Goal: Book appointment/travel/reservation

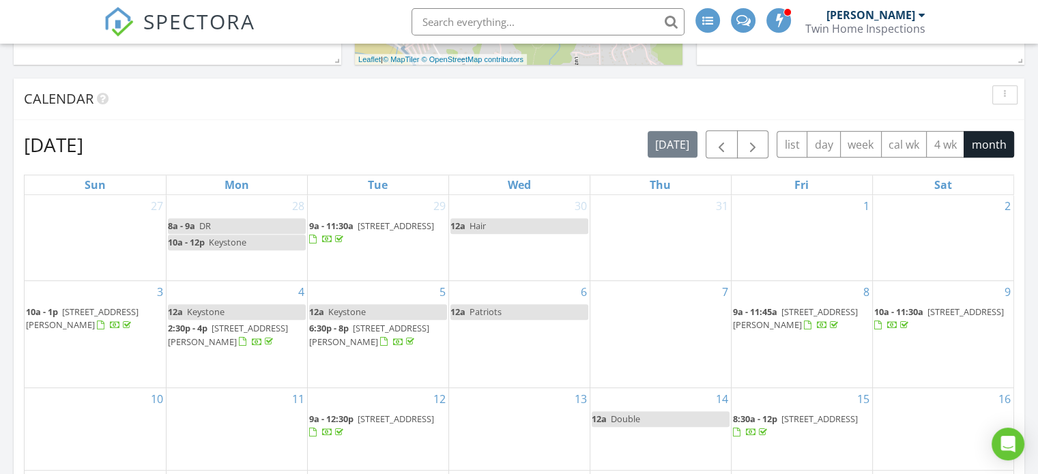
scroll to position [614, 0]
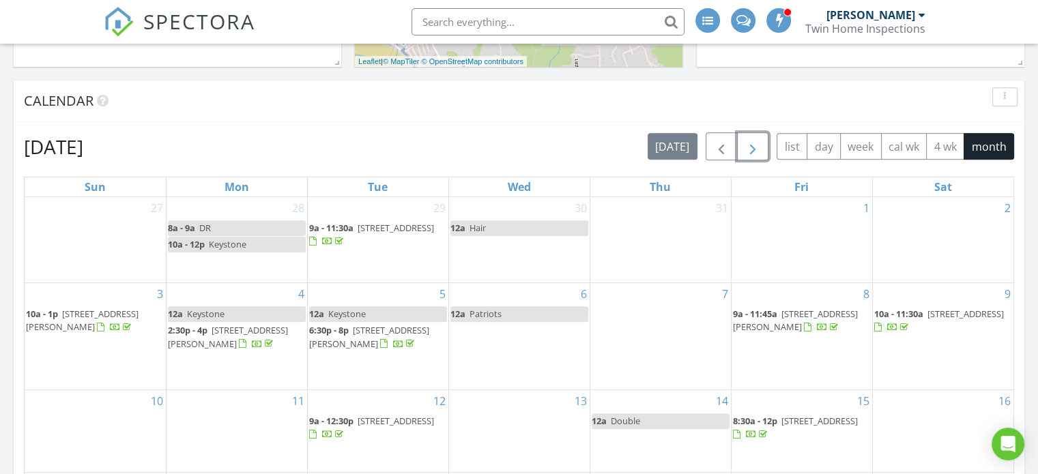
click at [751, 146] on span "button" at bounding box center [753, 147] width 16 height 16
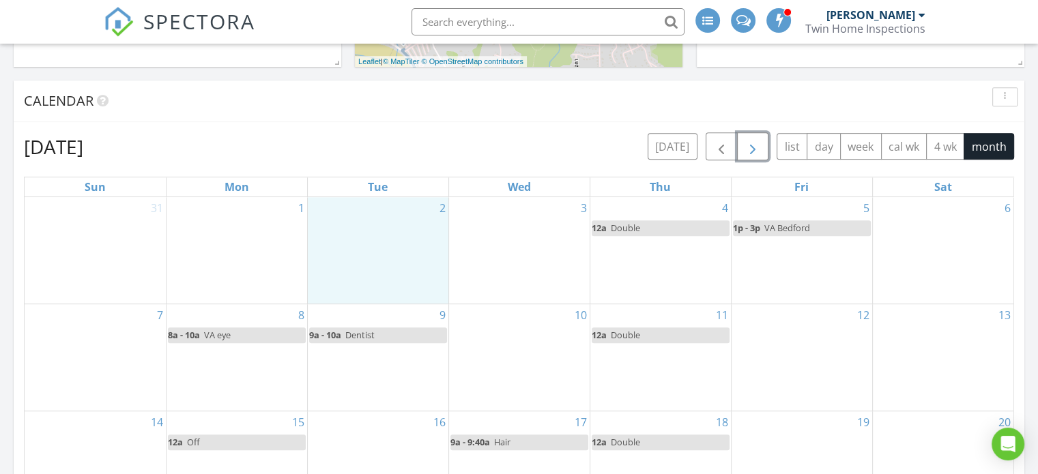
click at [366, 265] on div "2" at bounding box center [378, 250] width 141 height 106
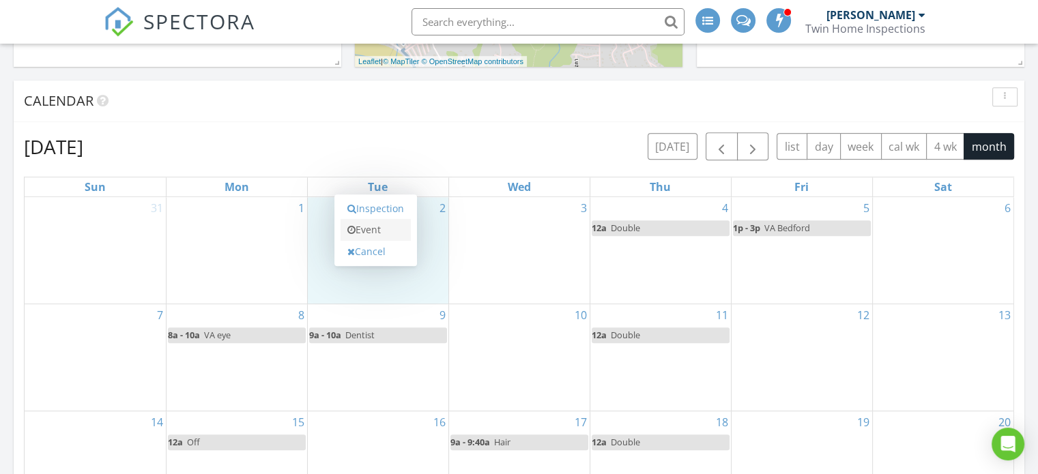
click at [379, 226] on link "Event" at bounding box center [376, 230] width 70 height 22
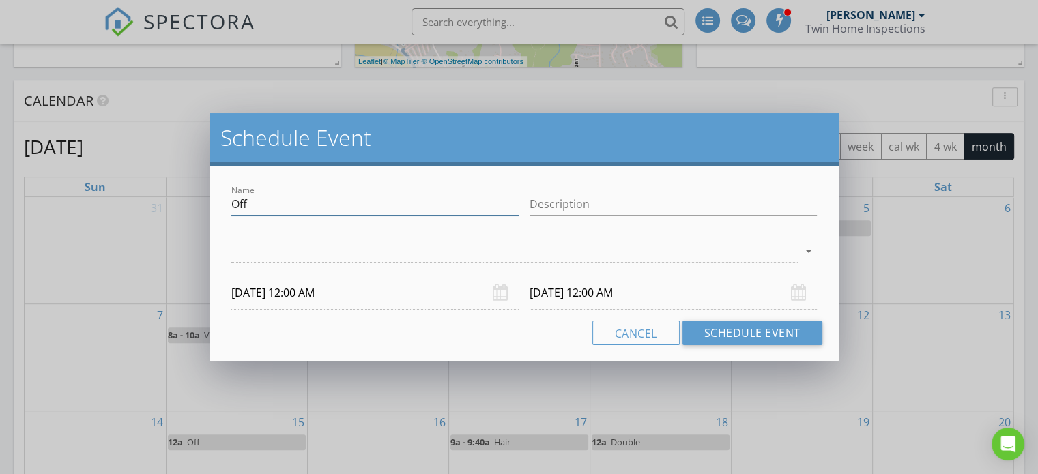
click at [334, 210] on input "Off" at bounding box center [374, 204] width 287 height 23
type input "O"
type input "Revise"
click at [319, 256] on div at bounding box center [514, 251] width 566 height 23
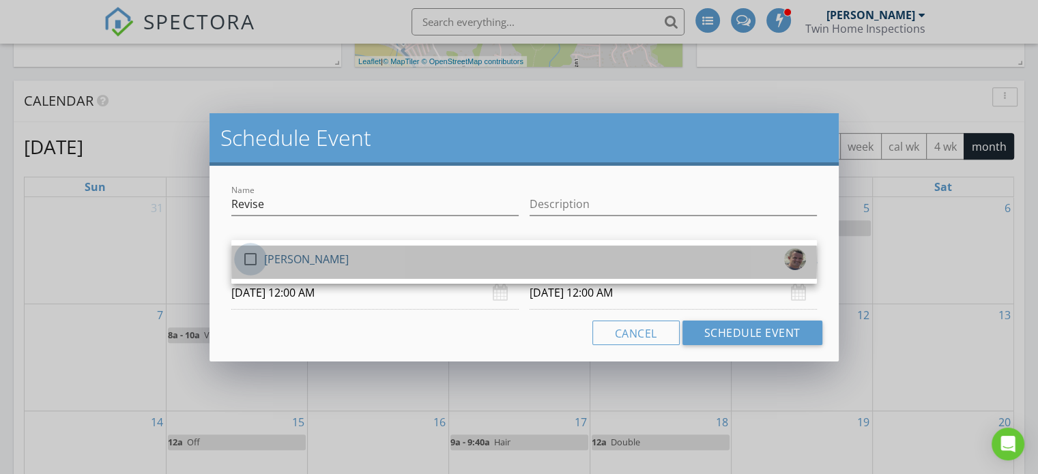
click at [251, 256] on div at bounding box center [250, 259] width 23 height 23
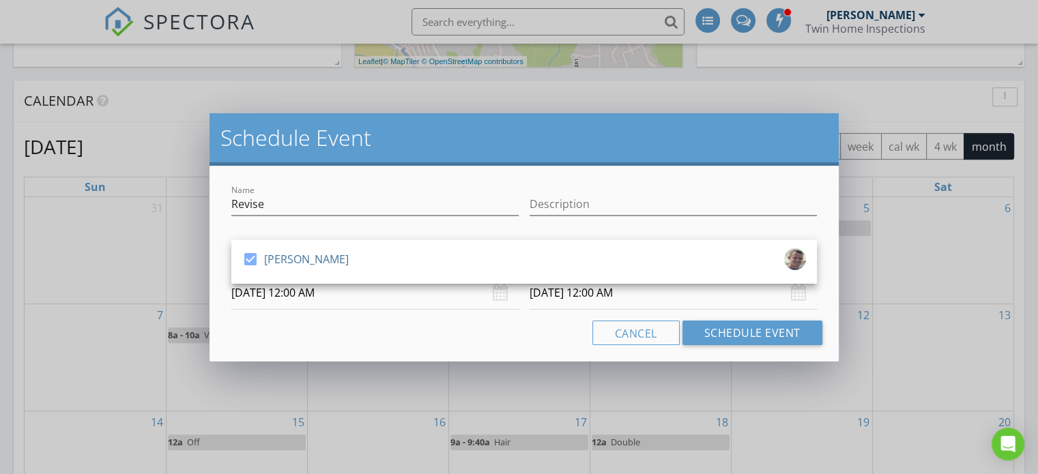
click at [304, 297] on input "09/02/2025 12:00 AM" at bounding box center [374, 292] width 287 height 33
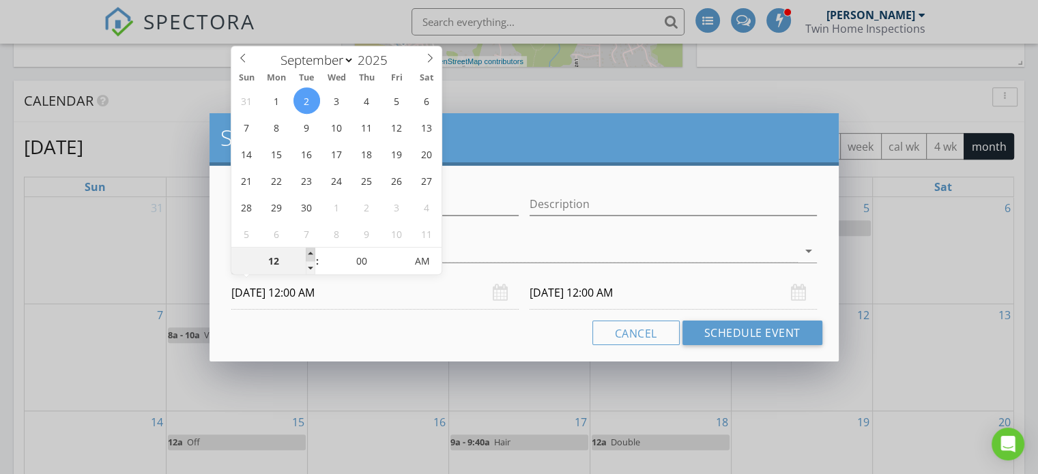
type input "01"
type input "09/02/2025 1:00 AM"
click at [313, 252] on span at bounding box center [311, 255] width 10 height 14
type input "02"
type input "09/02/2025 2:00 AM"
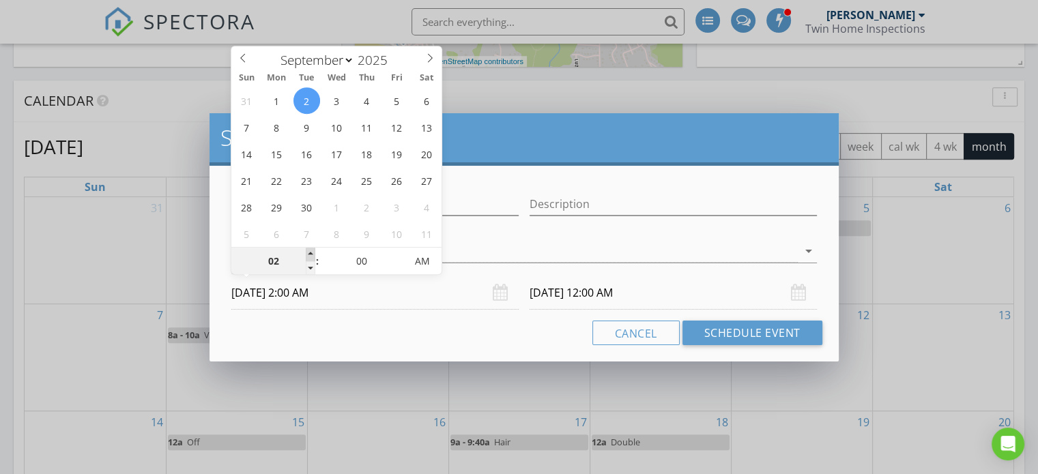
click at [313, 252] on span at bounding box center [311, 255] width 10 height 14
type input "03"
type input "09/02/2025 3:00 AM"
click at [313, 252] on span at bounding box center [311, 255] width 10 height 14
type input "04"
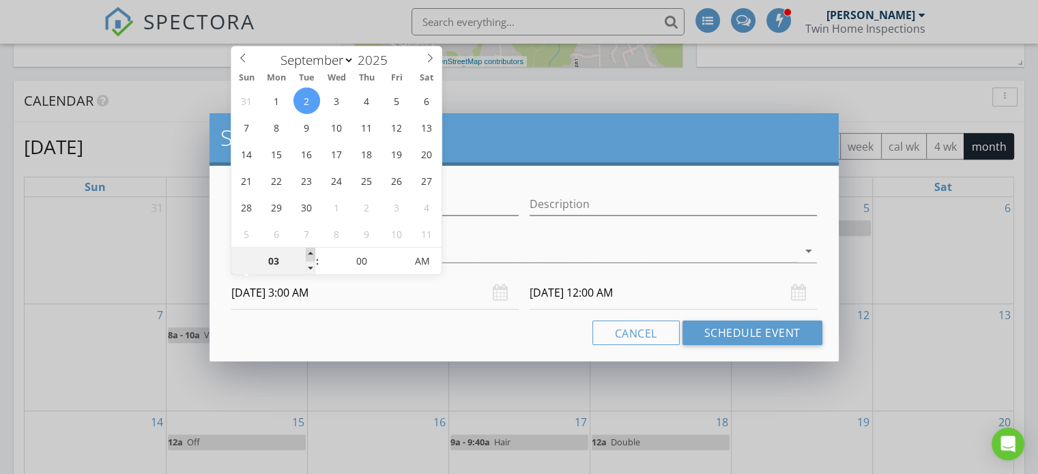
type input "09/02/2025 4:00 AM"
click at [313, 252] on span at bounding box center [311, 255] width 10 height 14
type input "05"
type input "09/02/2025 5:00 AM"
click at [313, 252] on span at bounding box center [311, 255] width 10 height 14
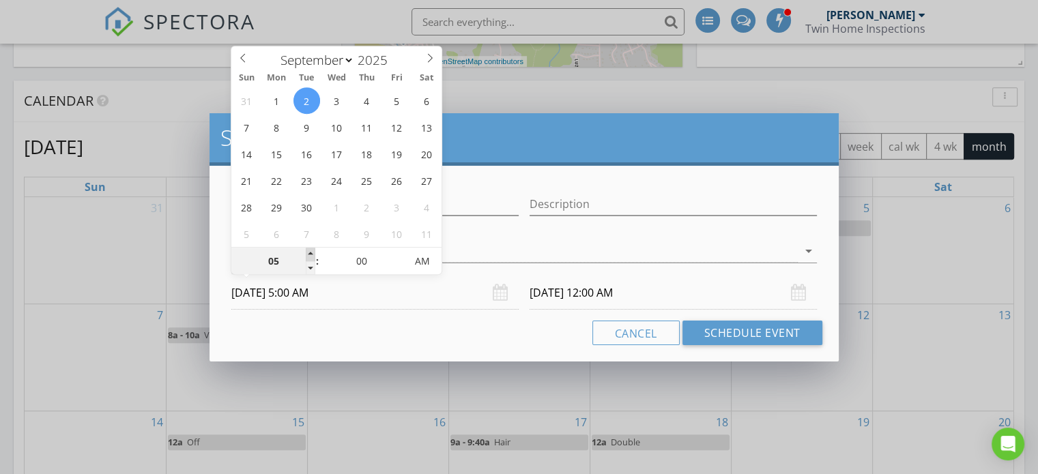
type input "06"
type input "09/02/2025 6:00 AM"
click at [313, 252] on span at bounding box center [311, 255] width 10 height 14
type input "07"
type input "09/02/2025 7:00 AM"
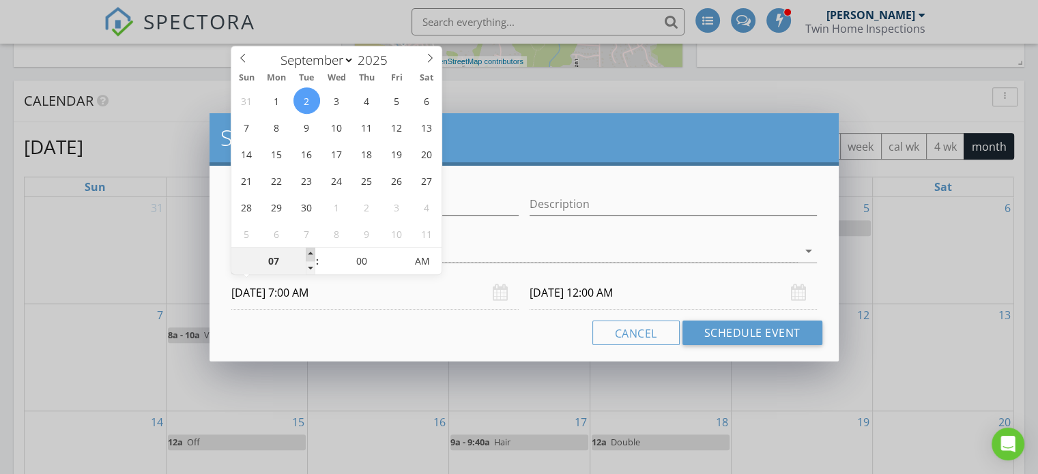
click at [313, 252] on span at bounding box center [311, 255] width 10 height 14
type input "09/03/2025 7:00 AM"
type input "08"
type input "09/02/2025 8:00 AM"
click at [313, 252] on span at bounding box center [311, 255] width 10 height 14
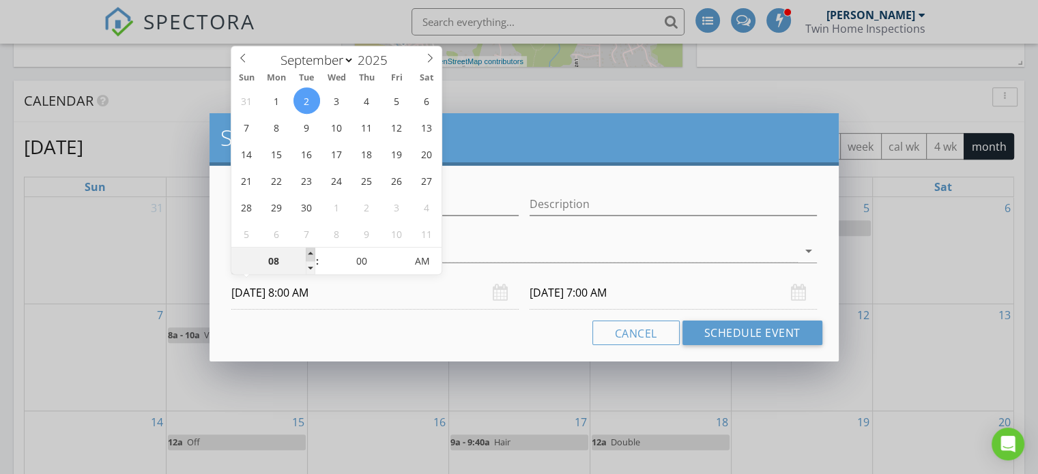
type input "09"
type input "09/02/2025 9:00 AM"
click at [313, 252] on span at bounding box center [311, 255] width 10 height 14
type input "09/03/2025 9:00 AM"
type input "08"
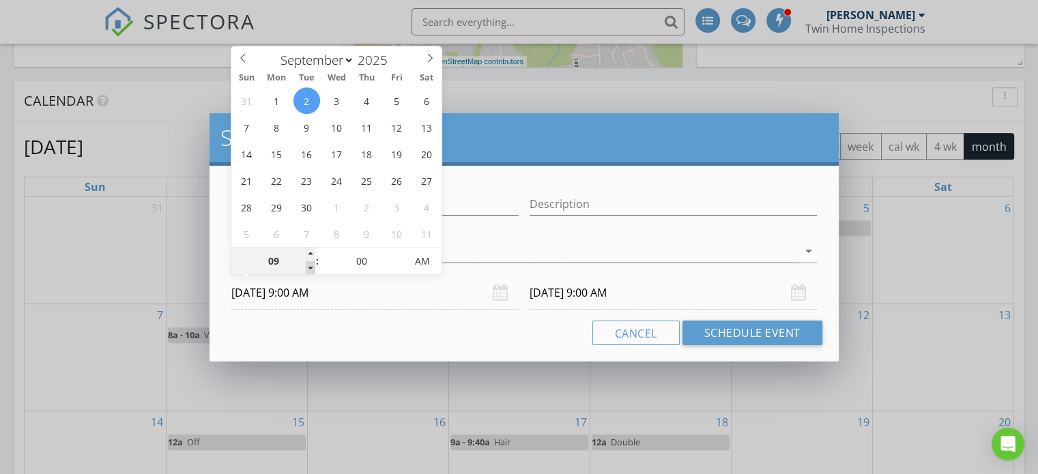
type input "09/02/2025 8:00 AM"
click at [311, 269] on span at bounding box center [311, 268] width 10 height 14
type input "09/03/2025 8:00 AM"
click at [564, 296] on input "09/03/2025 8:00 AM" at bounding box center [673, 292] width 287 height 33
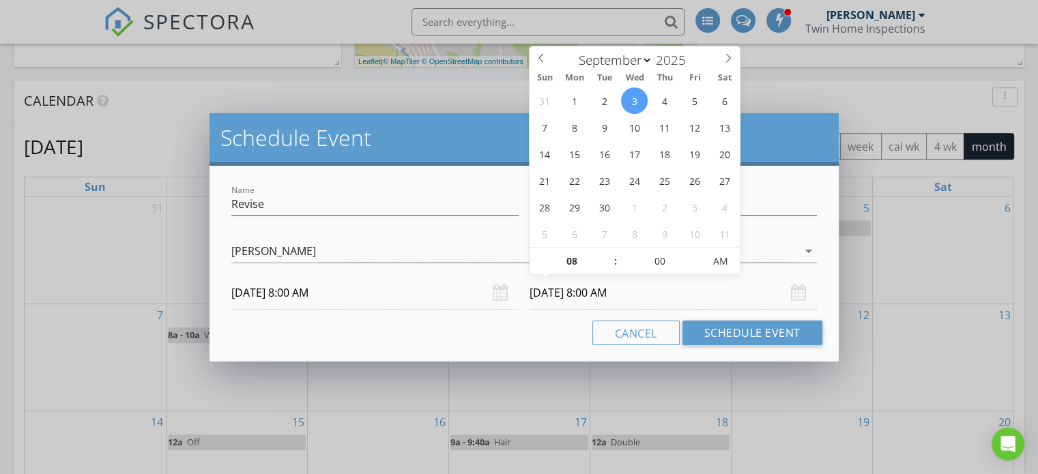
click at [615, 252] on span ":" at bounding box center [616, 261] width 4 height 27
click at [577, 263] on input "08" at bounding box center [572, 261] width 84 height 27
type input "09"
type input "09/03/2025 9:00 AM"
click at [608, 250] on span at bounding box center [609, 255] width 10 height 14
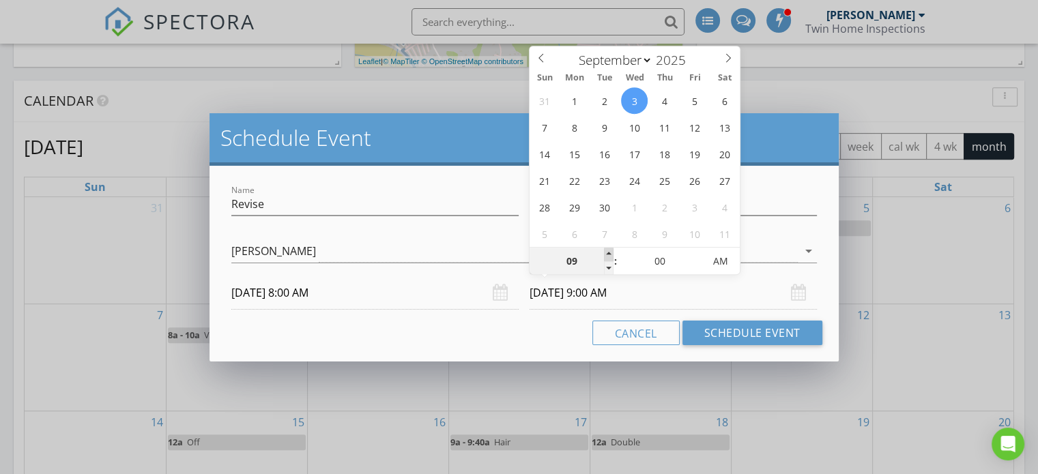
type input "10"
click at [608, 250] on span at bounding box center [609, 255] width 10 height 14
type input "09/02/2025 10:00 AM"
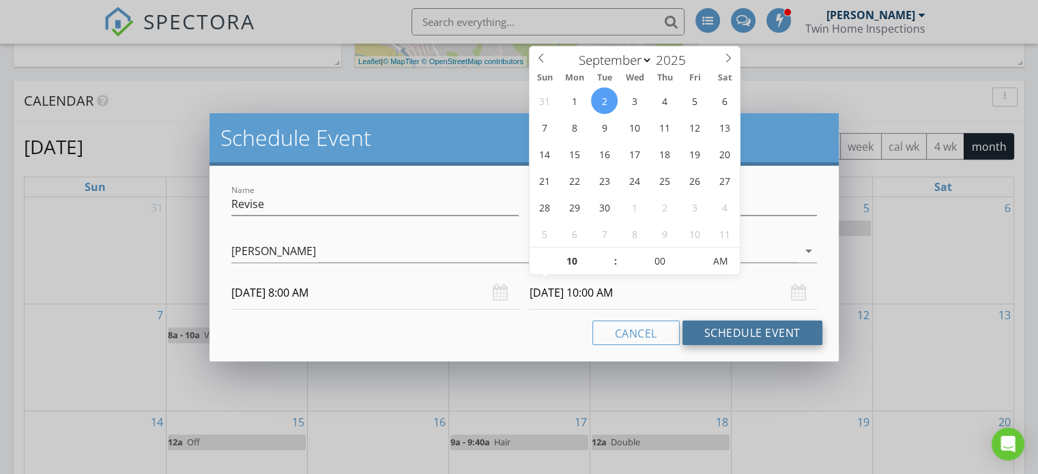
click at [751, 331] on button "Schedule Event" at bounding box center [753, 333] width 140 height 25
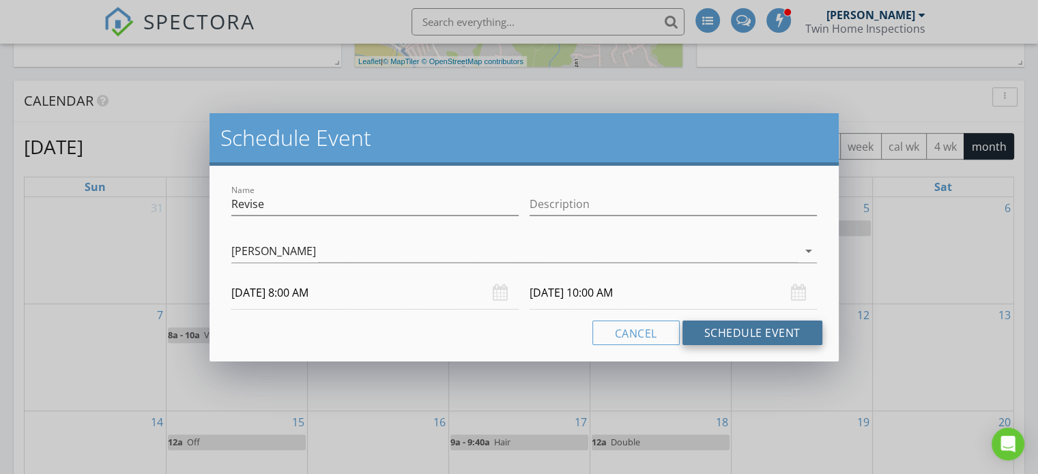
click at [751, 331] on button "Schedule Event" at bounding box center [753, 333] width 140 height 25
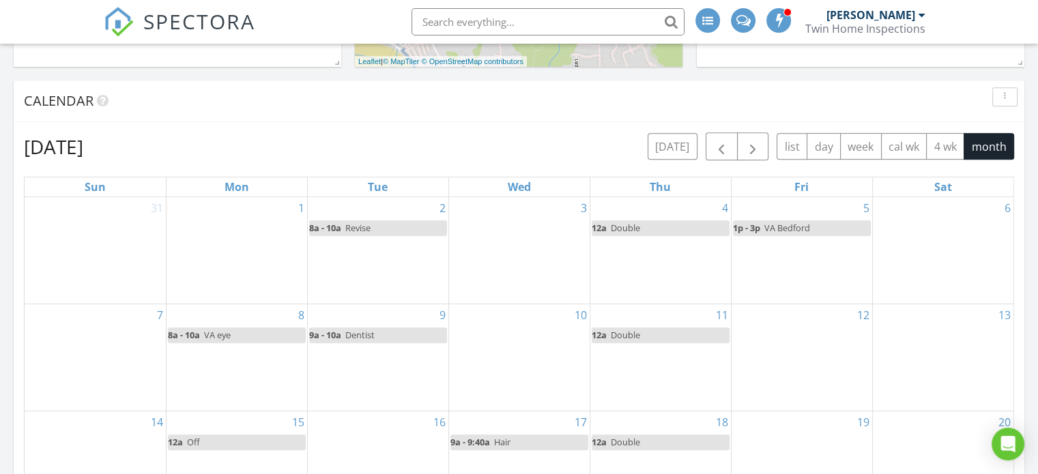
click at [376, 266] on div "2 8a - 10a Revise" at bounding box center [378, 250] width 141 height 106
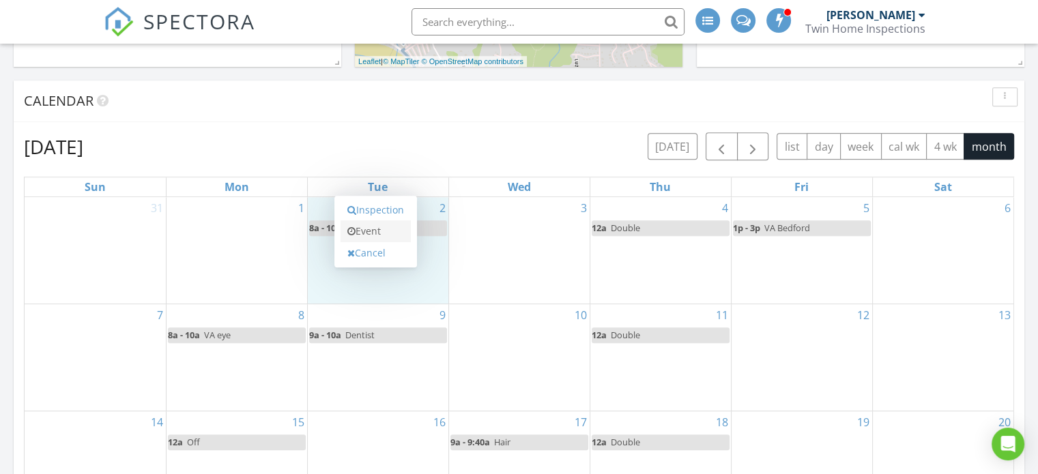
click at [377, 229] on link "Event" at bounding box center [376, 231] width 70 height 22
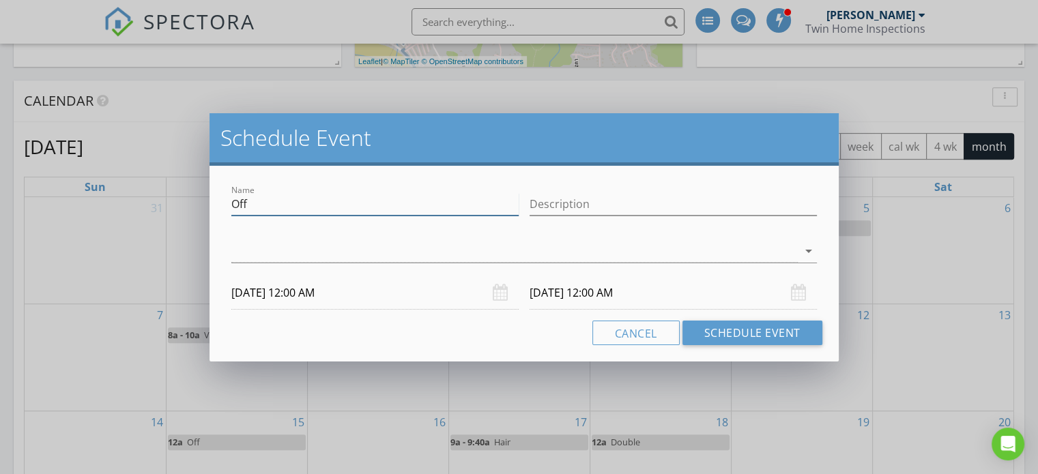
click at [344, 209] on input "Off" at bounding box center [374, 204] width 287 height 23
type input "O"
type input "Landon Hair"
click at [336, 256] on div at bounding box center [514, 251] width 566 height 23
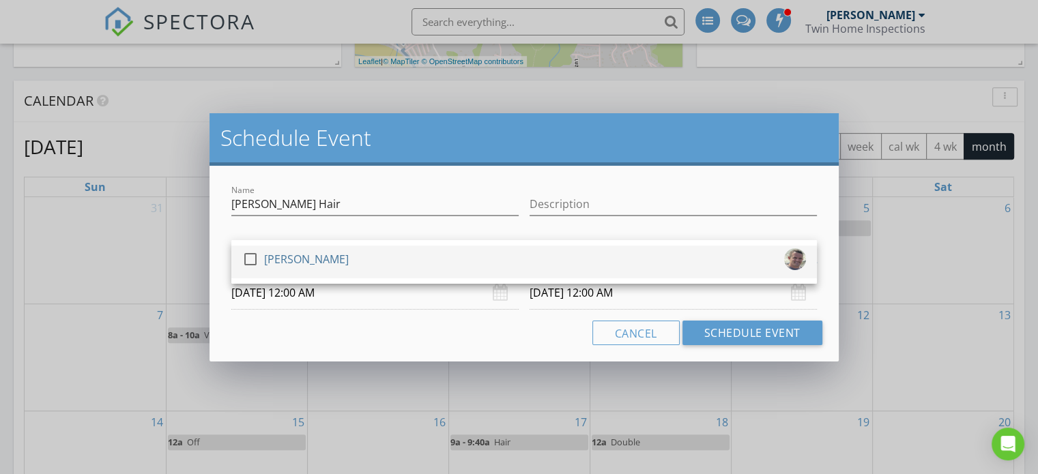
click at [250, 256] on div at bounding box center [250, 259] width 23 height 23
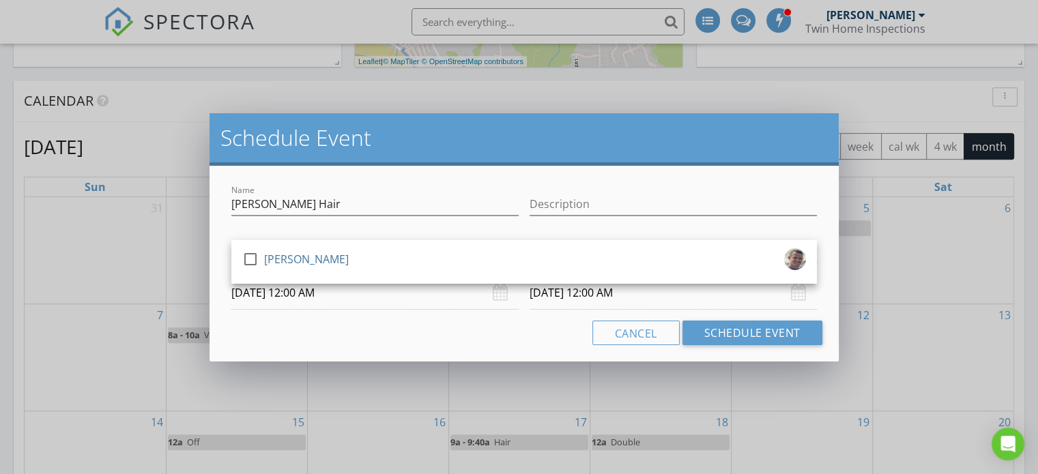
click at [348, 302] on input "09/02/2025 12:00 AM" at bounding box center [374, 292] width 287 height 33
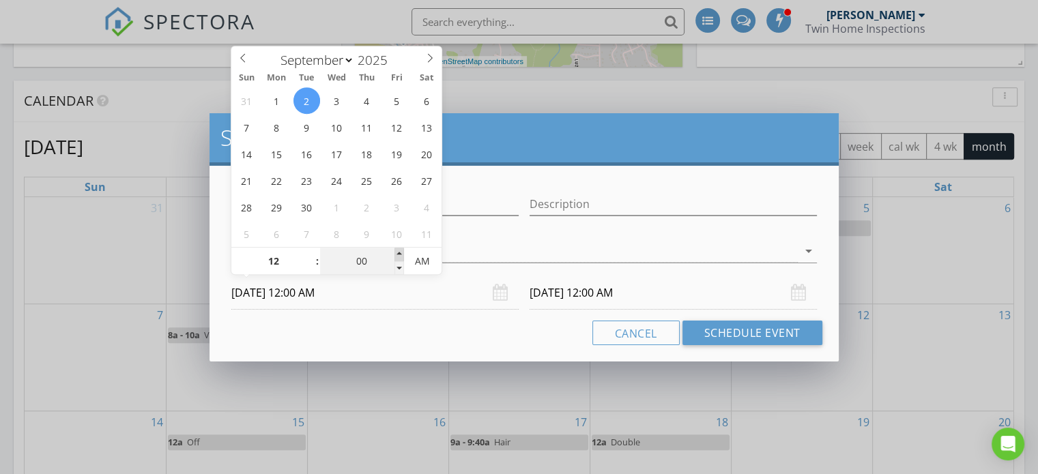
type input "05"
type input "09/02/2025 12:05 AM"
click at [399, 250] on span at bounding box center [399, 255] width 10 height 14
type input "09/03/2025 12:05 AM"
type input "00"
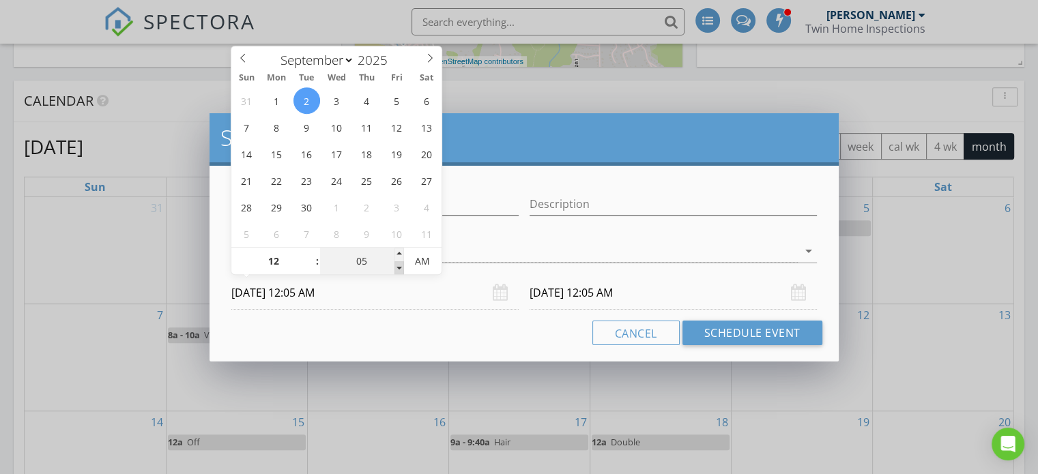
type input "09/02/2025 12:00 AM"
click at [399, 270] on span at bounding box center [399, 268] width 10 height 14
type input "09/03/2025 12:00 AM"
type input "01"
type input "09/02/2025 1:00 AM"
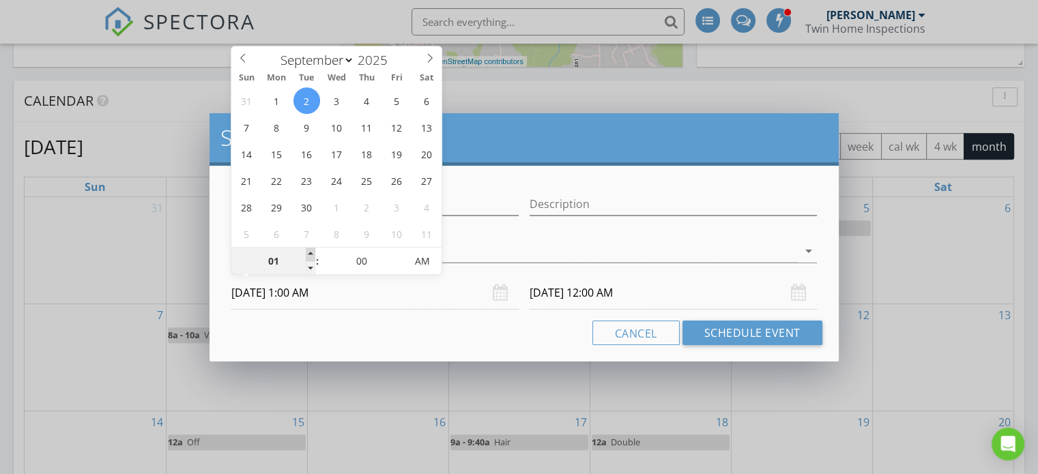
click at [311, 251] on span at bounding box center [311, 255] width 10 height 14
type input "09/03/2025 1:00 AM"
type input "02"
type input "09/02/2025 2:00 AM"
click at [310, 251] on span at bounding box center [311, 255] width 10 height 14
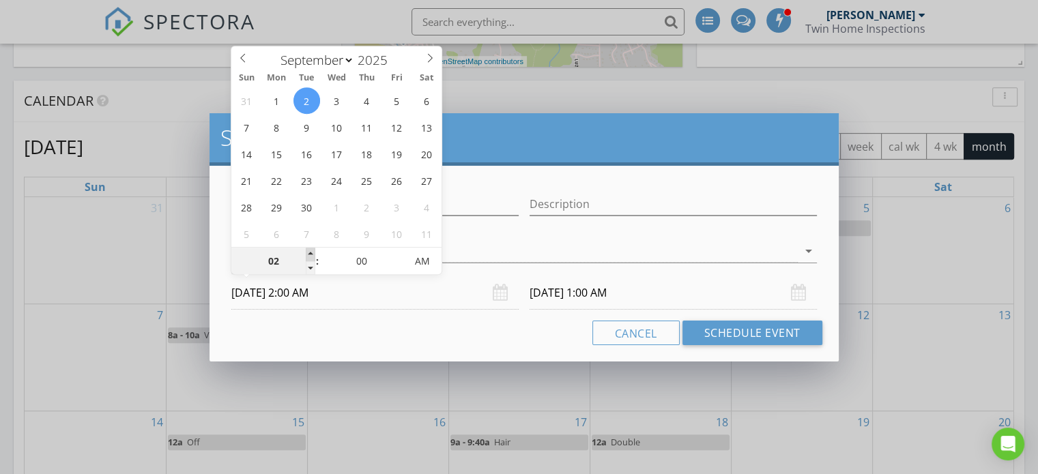
type input "03"
type input "09/02/2025 3:00 AM"
click at [308, 253] on span at bounding box center [311, 255] width 10 height 14
type input "04"
type input "09/02/2025 4:00 AM"
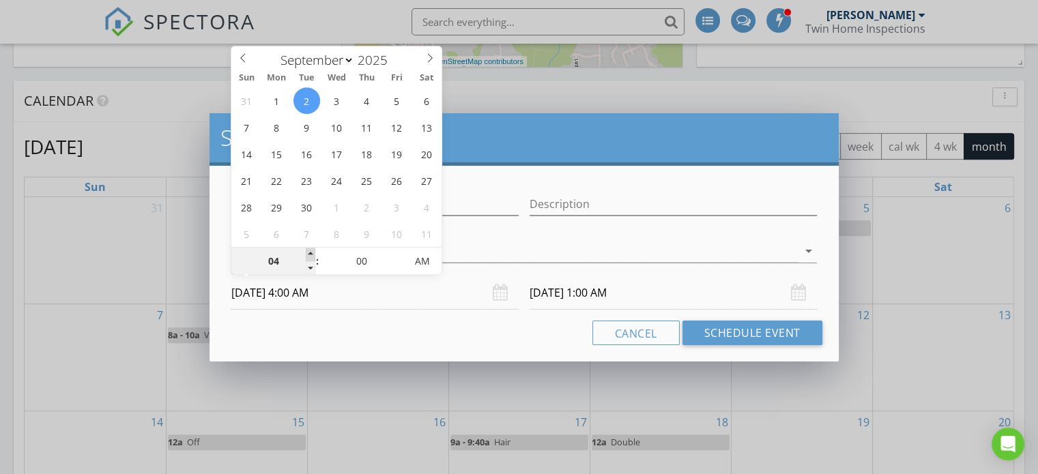
click at [308, 253] on span at bounding box center [311, 255] width 10 height 14
type input "05"
type input "09/02/2025 5:00 AM"
click at [308, 253] on span at bounding box center [311, 255] width 10 height 14
type input "06"
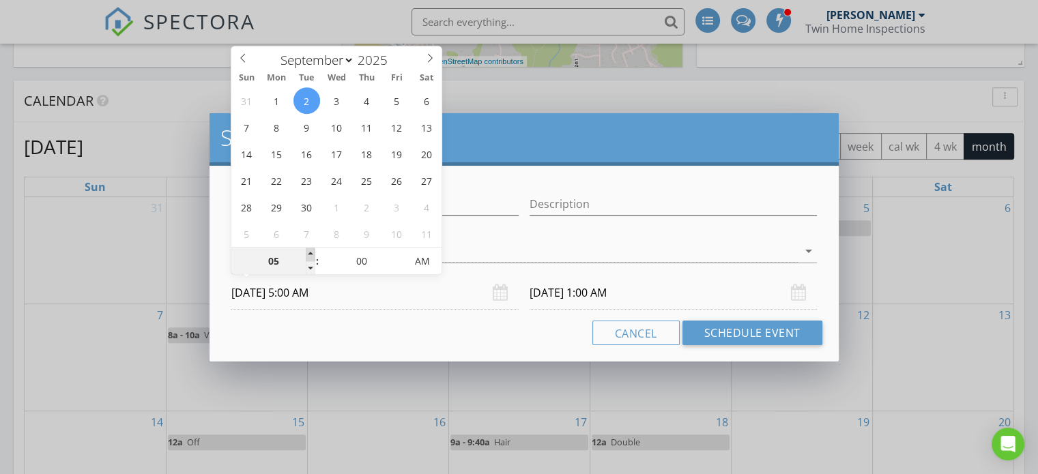
type input "09/02/2025 6:00 AM"
click at [308, 253] on span at bounding box center [311, 255] width 10 height 14
type input "07"
type input "09/02/2025 7:00 AM"
click at [308, 253] on span at bounding box center [311, 255] width 10 height 14
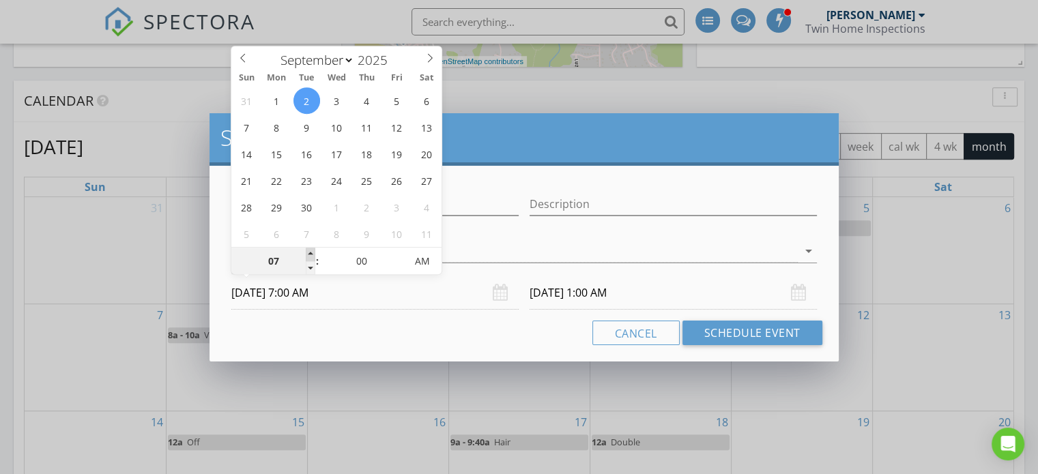
type input "08"
type input "09/02/2025 8:00 AM"
click at [308, 253] on span at bounding box center [311, 255] width 10 height 14
type input "09"
type input "09/02/2025 9:00 AM"
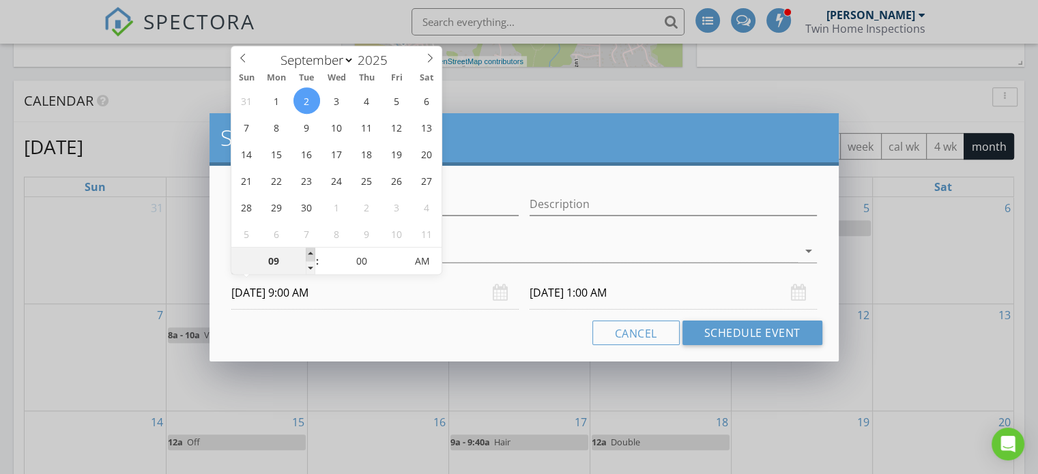
click at [308, 253] on span at bounding box center [311, 255] width 10 height 14
type input "09/03/2025 9:00 AM"
type input "10"
type input "09/02/2025 10:00 AM"
click at [308, 253] on span at bounding box center [311, 255] width 10 height 14
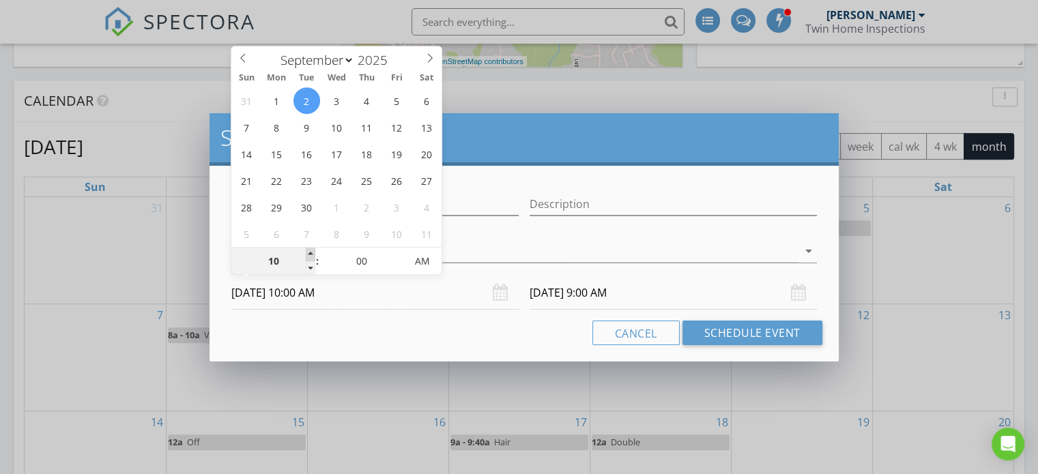
type input "11"
type input "09/02/2025 11:00 AM"
click at [308, 253] on span at bounding box center [311, 255] width 10 height 14
click at [588, 296] on input "09/03/2025 11:00 AM" at bounding box center [673, 292] width 287 height 33
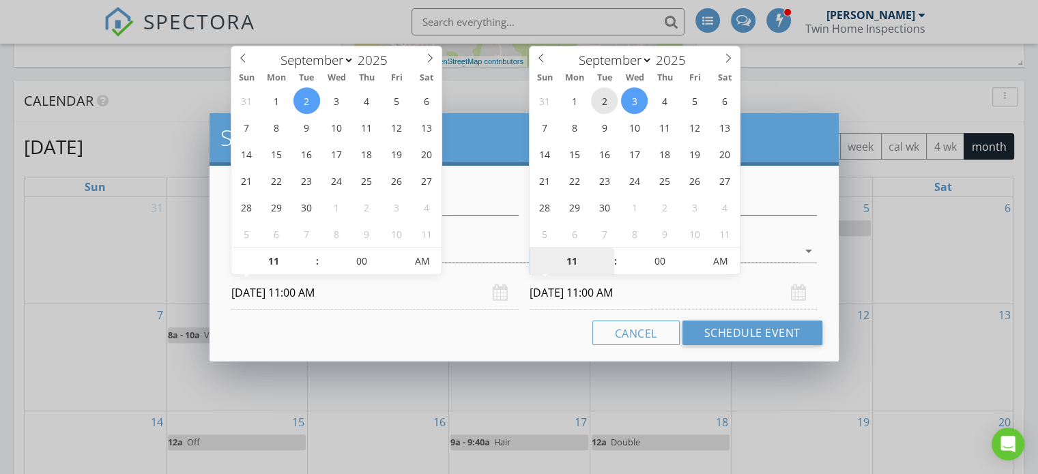
type input "09/02/2025 11:00 AM"
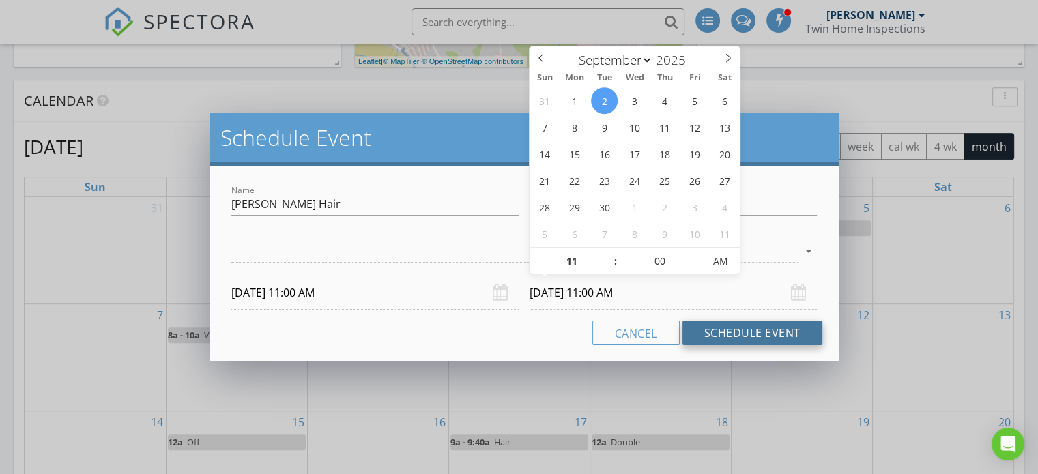
click at [753, 334] on button "Schedule Event" at bounding box center [753, 333] width 140 height 25
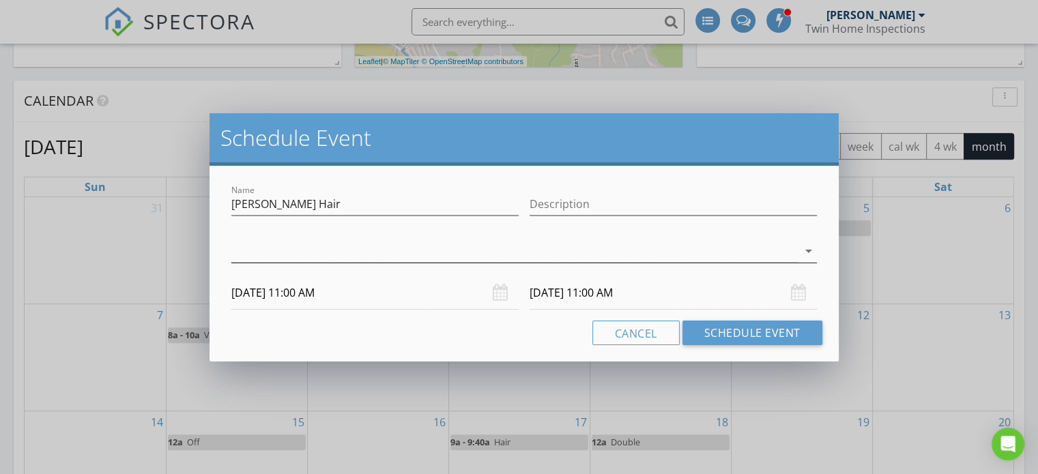
click at [358, 246] on div at bounding box center [514, 251] width 566 height 23
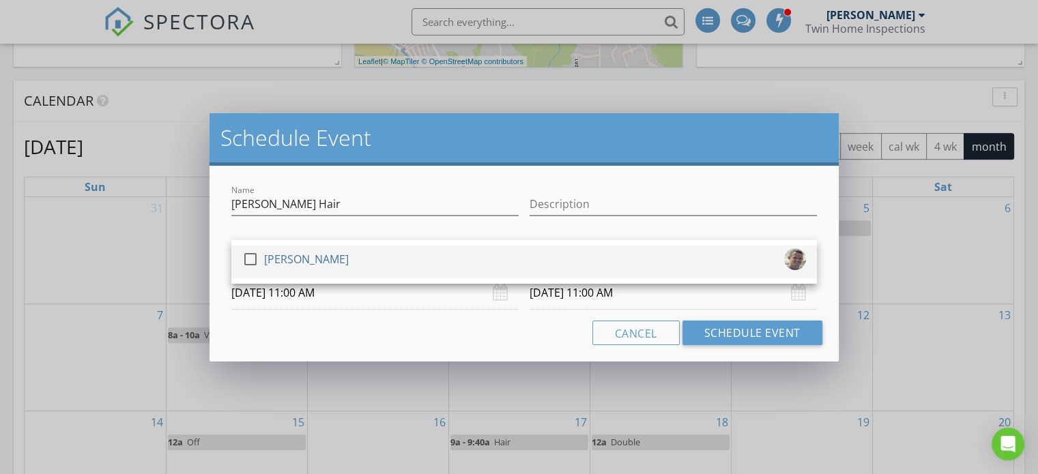
click at [255, 260] on div at bounding box center [250, 259] width 23 height 23
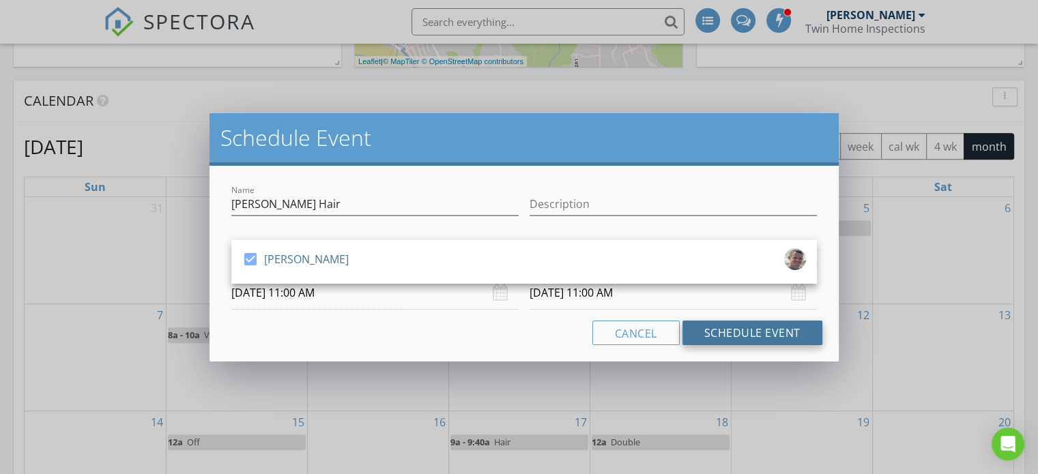
click at [760, 332] on button "Schedule Event" at bounding box center [753, 333] width 140 height 25
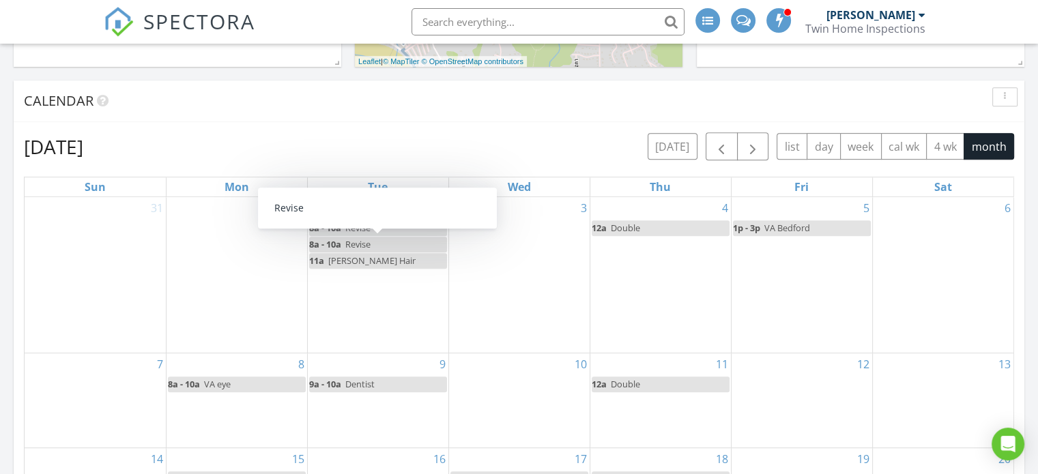
click at [374, 240] on link "8a - 10a Revise" at bounding box center [378, 245] width 138 height 16
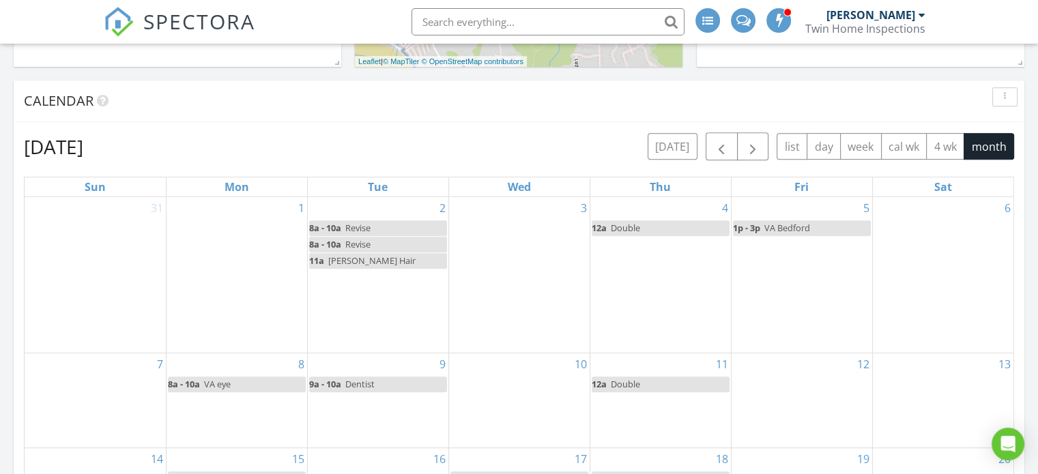
click at [374, 240] on link "8a - 10a Revise" at bounding box center [378, 245] width 138 height 16
click at [382, 227] on link "8a - 10a Revise" at bounding box center [378, 228] width 138 height 16
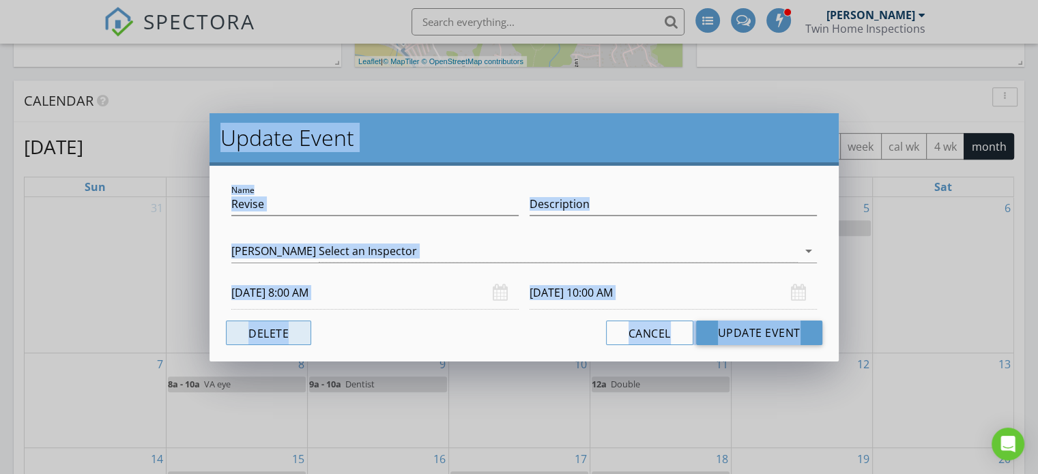
click at [263, 336] on button "Delete" at bounding box center [268, 333] width 85 height 25
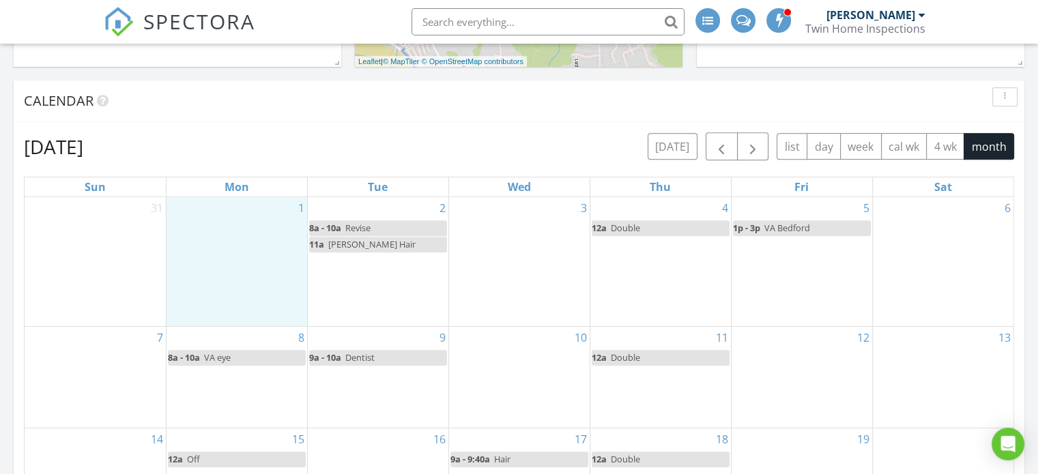
click at [185, 271] on div "1" at bounding box center [237, 261] width 141 height 129
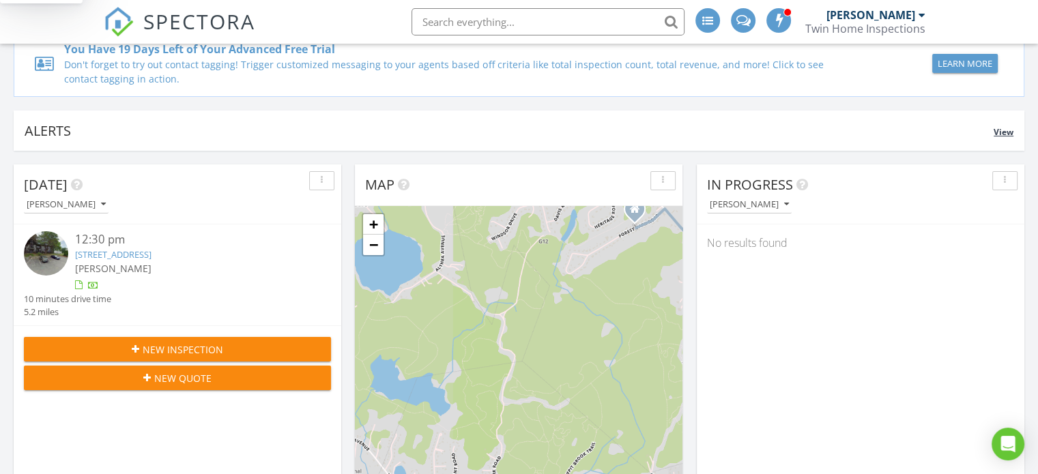
scroll to position [273, 0]
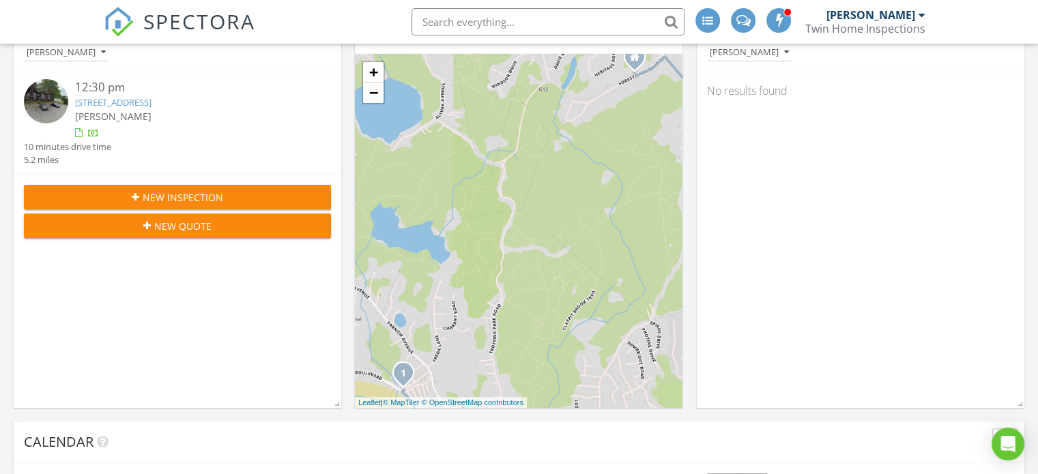
click at [152, 104] on link "1461 Pawtucket Blvd 3-1, Lowell, MA 01854" at bounding box center [113, 102] width 76 height 12
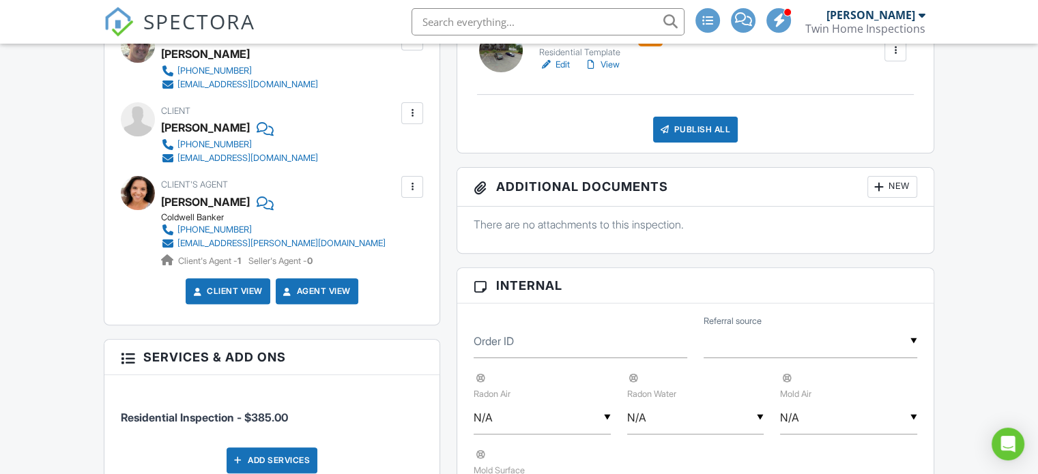
scroll to position [546, 0]
